Goal: Information Seeking & Learning: Learn about a topic

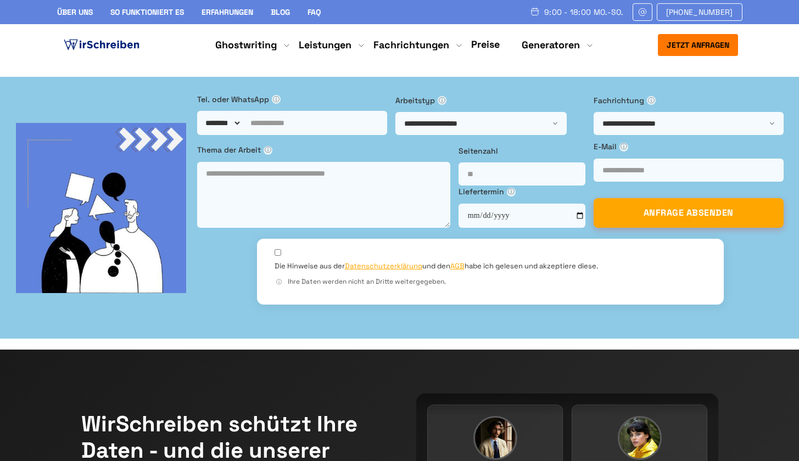
click at [477, 42] on link "Preise" at bounding box center [485, 44] width 29 height 13
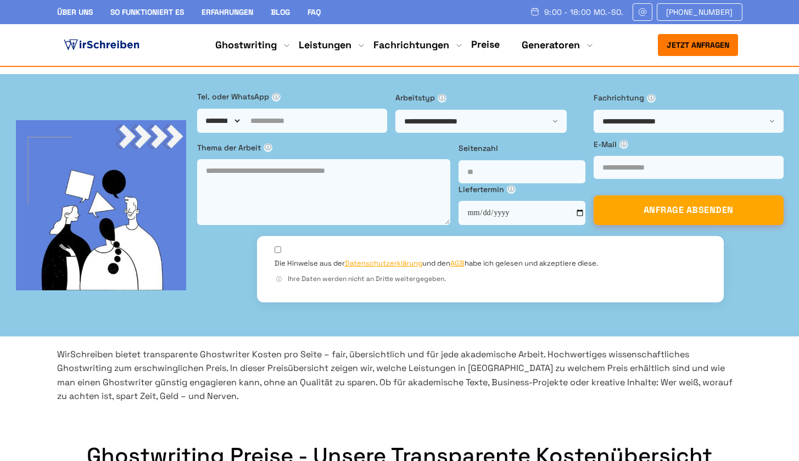
scroll to position [201, 0]
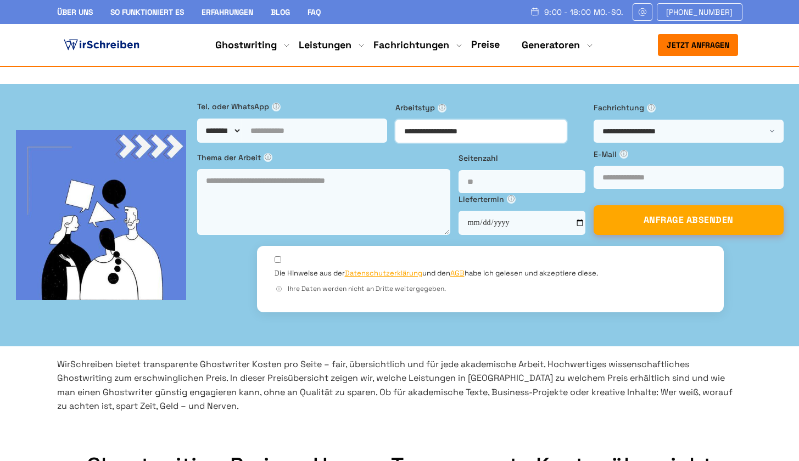
select select "**********"
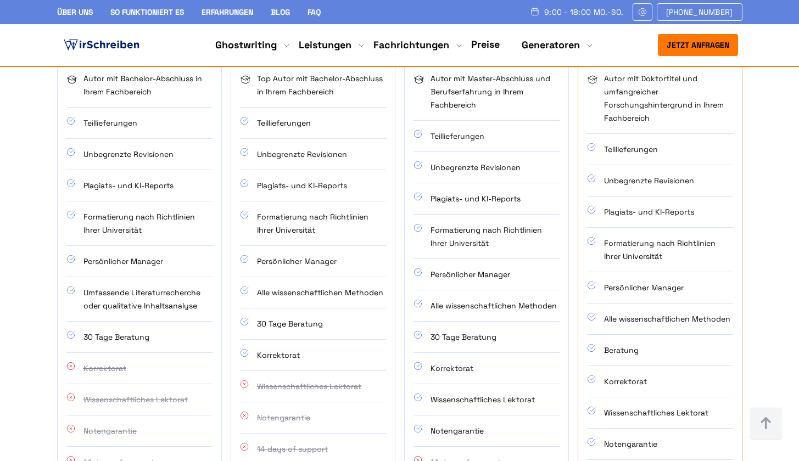
scroll to position [745, 0]
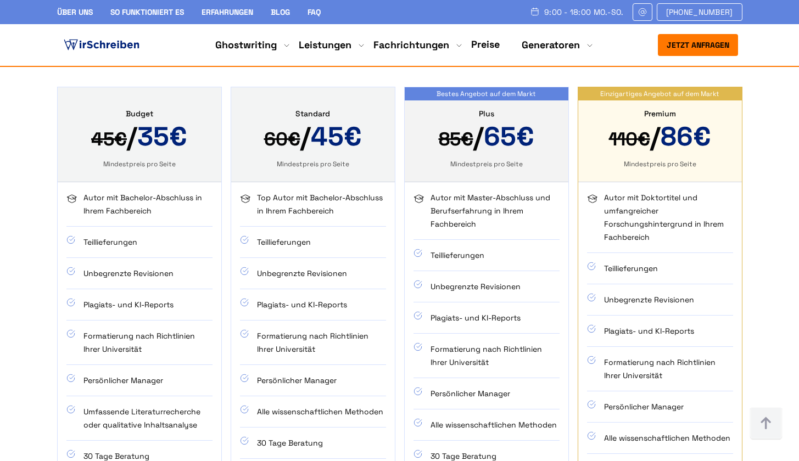
click at [72, 3] on div "Über uns So funktioniert es Erfahrungen Blog FAQ 9:00 - 18:00 Mo.-So. +49 441 9…" at bounding box center [399, 12] width 685 height 18
click at [71, 10] on link "Über uns" at bounding box center [75, 12] width 36 height 10
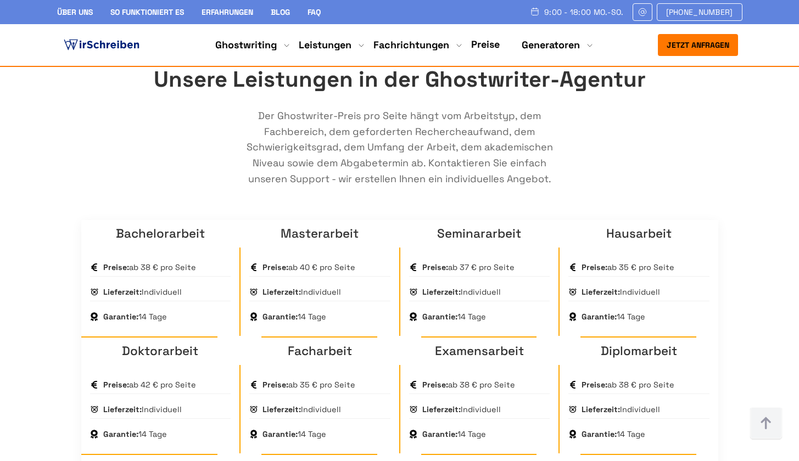
scroll to position [719, 0]
